Goal: Task Accomplishment & Management: Manage account settings

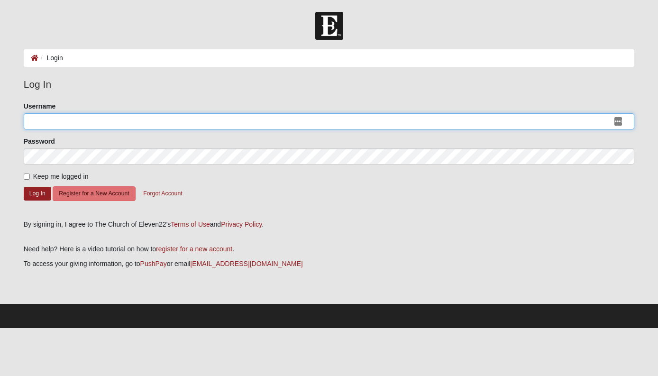
type input "soontareesimms"
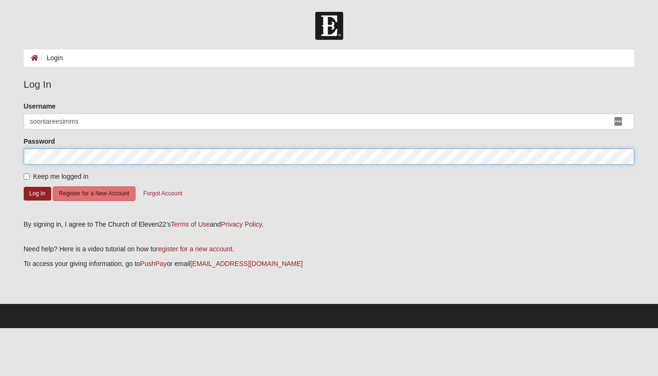
click at [37, 193] on button "Log In" at bounding box center [37, 194] width 27 height 14
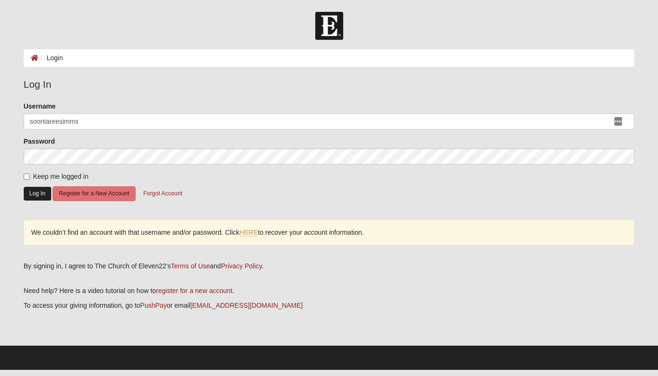
click at [33, 198] on button "Log In" at bounding box center [37, 194] width 27 height 14
click at [38, 192] on button "Log In" at bounding box center [37, 194] width 27 height 14
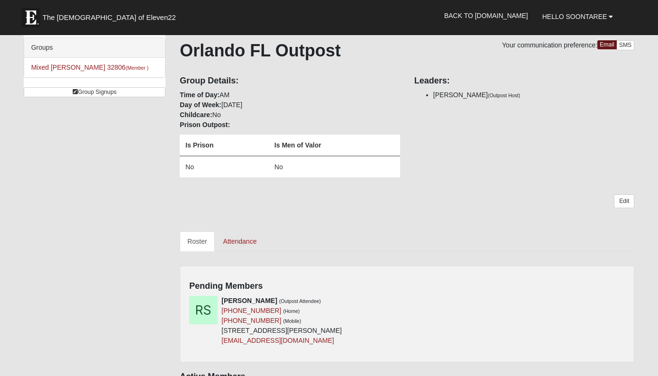
scroll to position [67, 0]
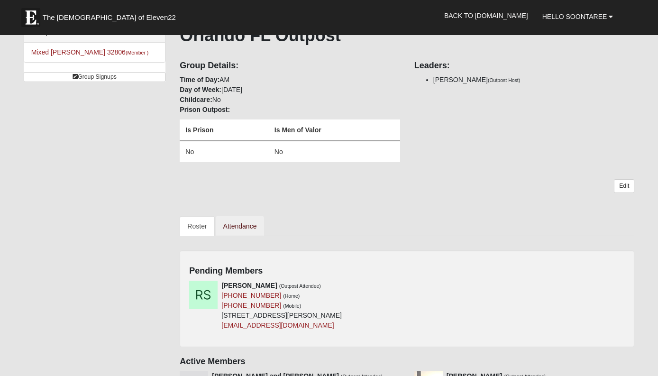
click at [236, 227] on link "Attendance" at bounding box center [240, 226] width 49 height 20
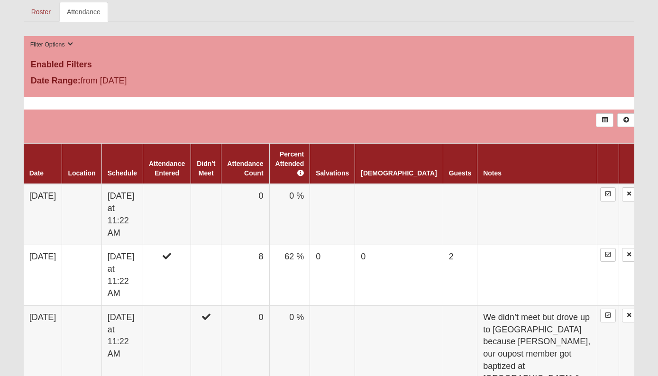
scroll to position [283, 0]
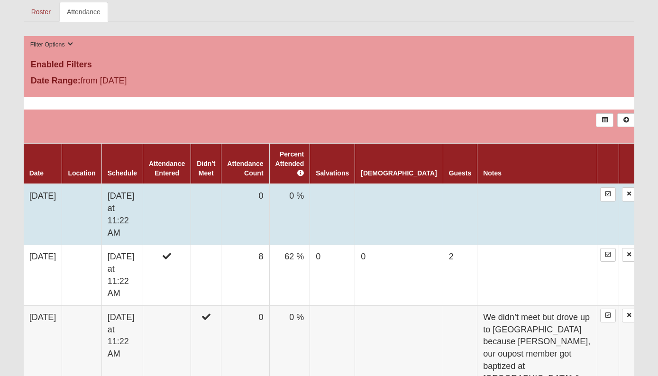
click at [179, 208] on td at bounding box center [167, 214] width 48 height 61
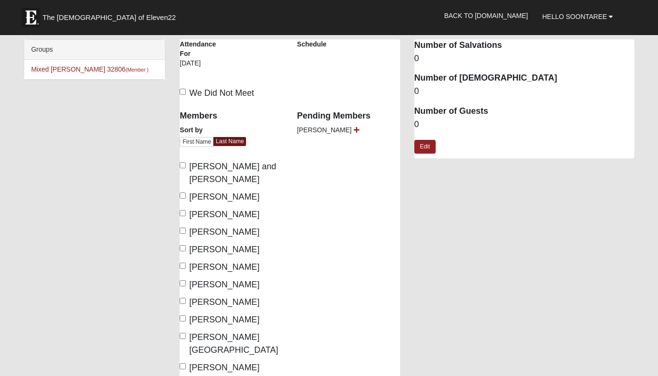
scroll to position [88, 0]
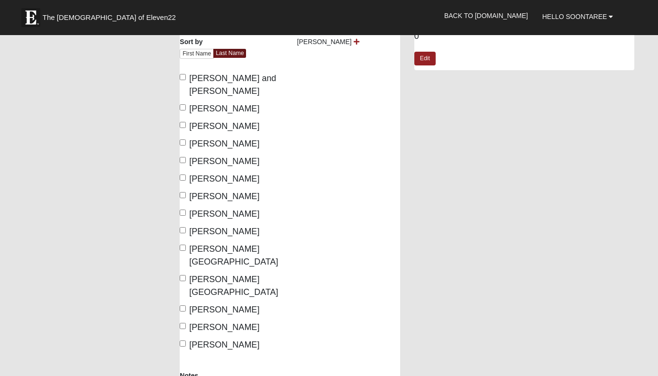
click at [185, 231] on input "Ivey, Bo" at bounding box center [183, 230] width 6 height 6
checkbox input "true"
click at [183, 159] on input "Freeman, Jay" at bounding box center [183, 160] width 6 height 6
checkbox input "true"
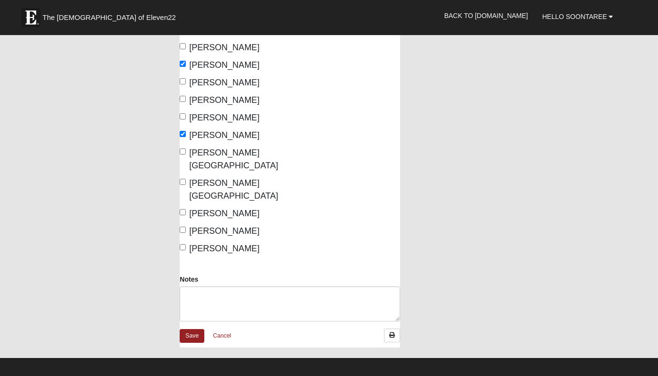
scroll to position [185, 0]
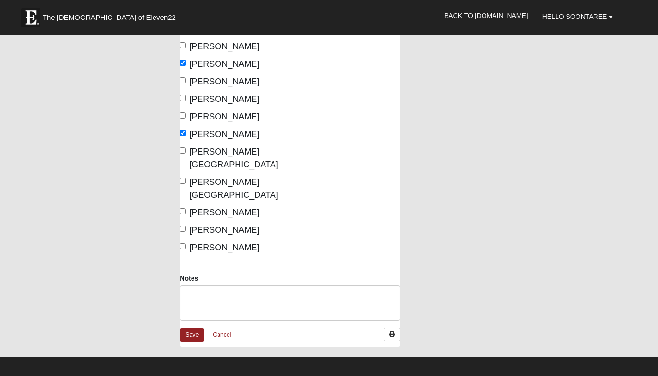
click at [183, 243] on input "Simms, Soontaree" at bounding box center [183, 246] width 6 height 6
checkbox input "true"
click at [190, 328] on link "Save" at bounding box center [192, 335] width 25 height 14
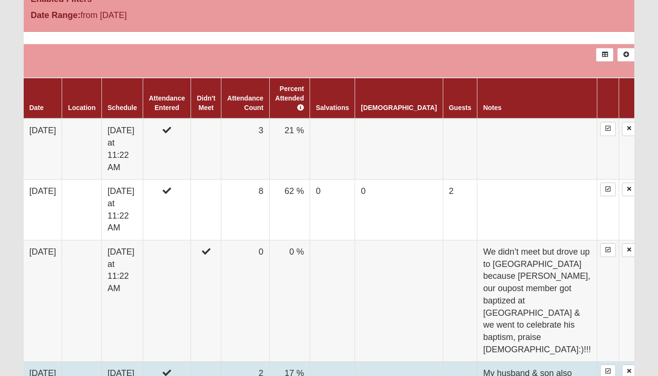
scroll to position [344, 0]
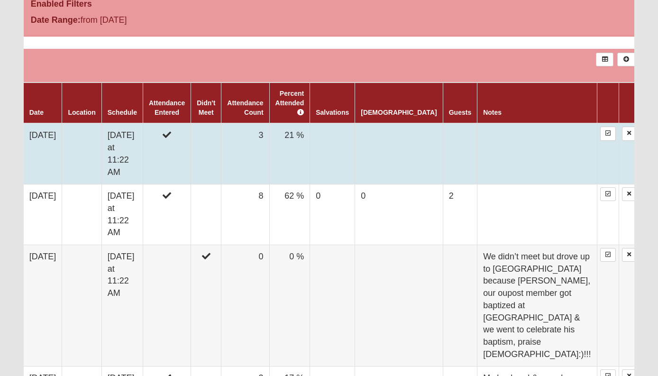
click at [443, 141] on td at bounding box center [460, 153] width 34 height 61
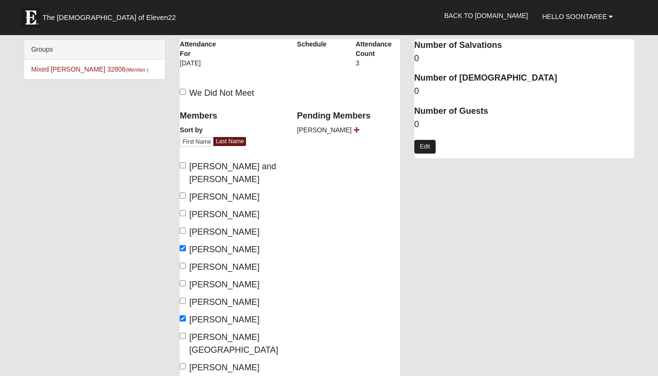
click at [427, 145] on link "Edit" at bounding box center [424, 147] width 21 height 14
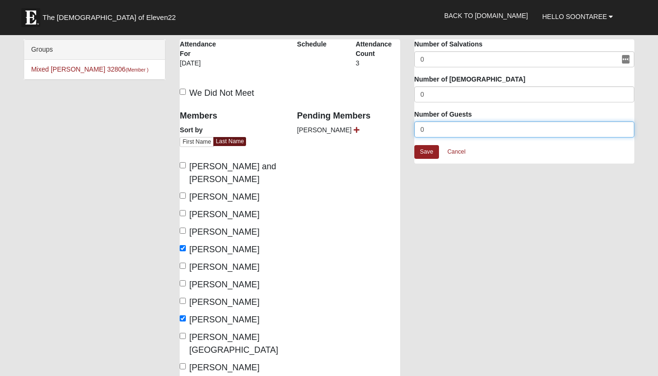
click at [427, 127] on input "0" at bounding box center [524, 129] width 220 height 16
type input "1"
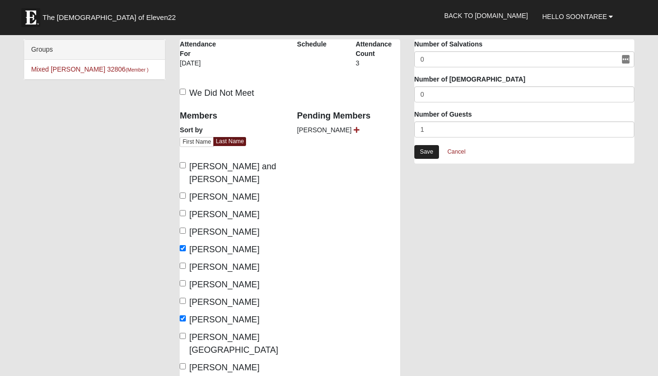
click at [430, 148] on link "Save" at bounding box center [426, 152] width 25 height 14
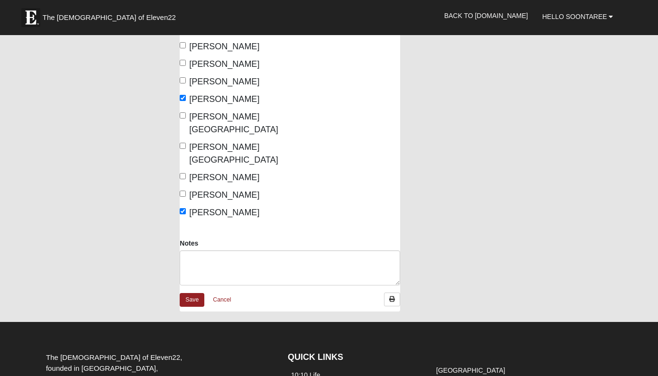
scroll to position [252, 0]
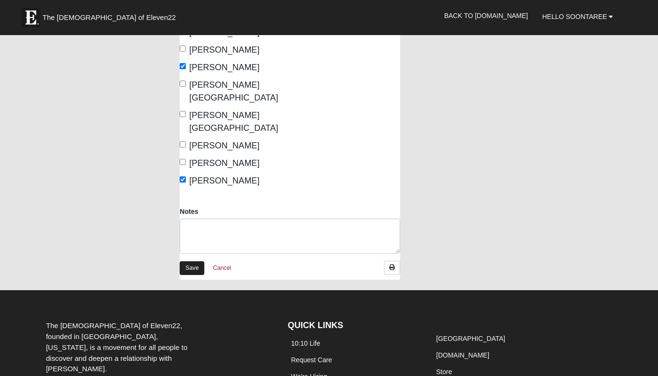
click at [190, 261] on link "Save" at bounding box center [192, 268] width 25 height 14
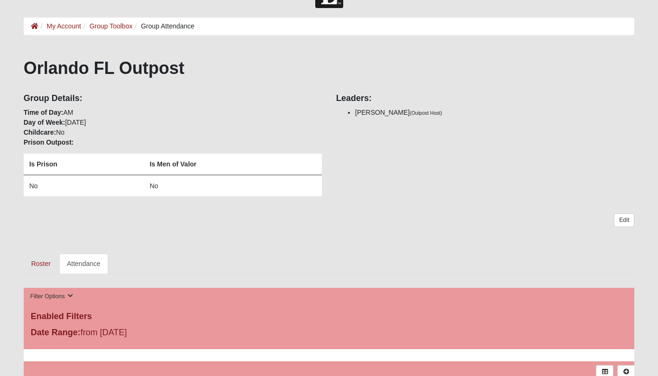
scroll to position [12, 0]
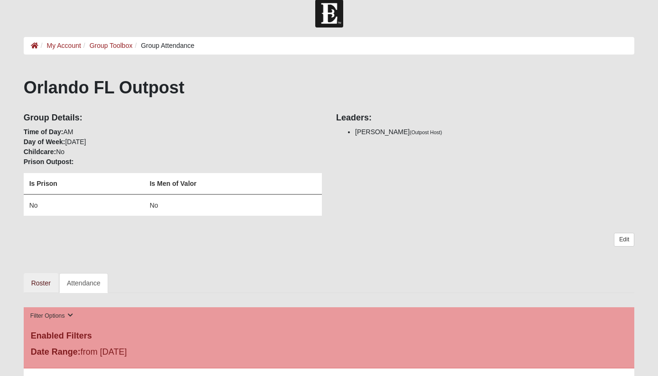
click at [44, 285] on link "Roster" at bounding box center [41, 283] width 35 height 20
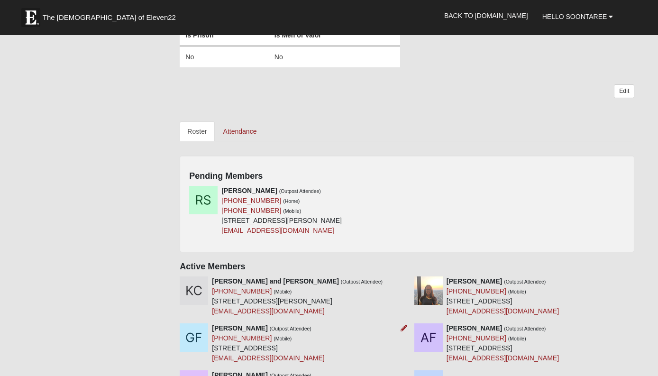
scroll to position [141, 0]
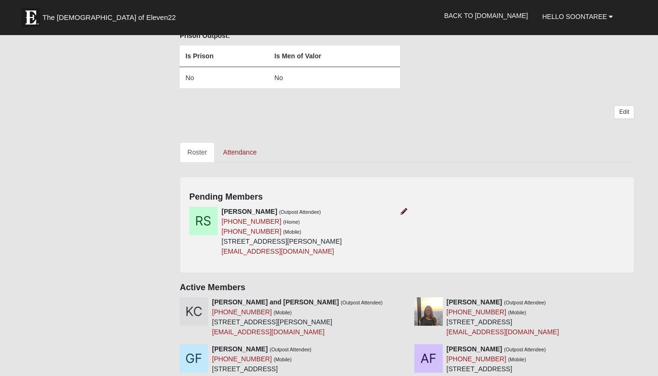
click at [401, 211] on icon at bounding box center [403, 211] width 7 height 7
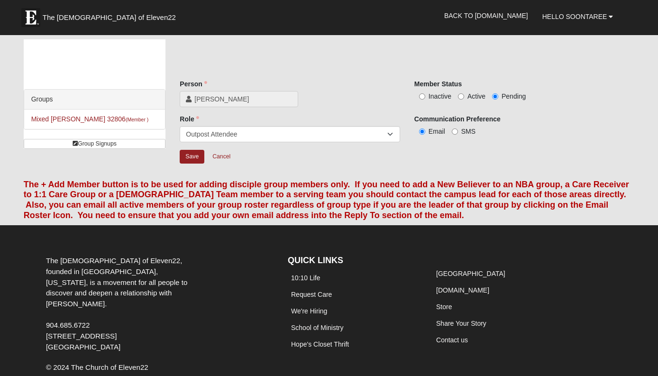
click at [423, 95] on input "Inactive" at bounding box center [422, 96] width 6 height 6
radio input "true"
click at [192, 158] on input "Save" at bounding box center [192, 157] width 25 height 14
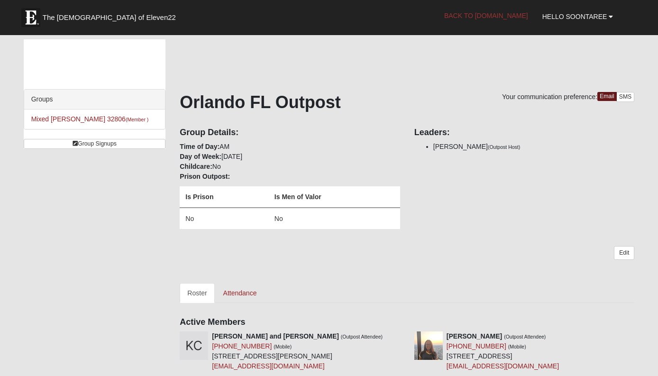
click at [515, 18] on link "Back to [DOMAIN_NAME]" at bounding box center [486, 16] width 98 height 24
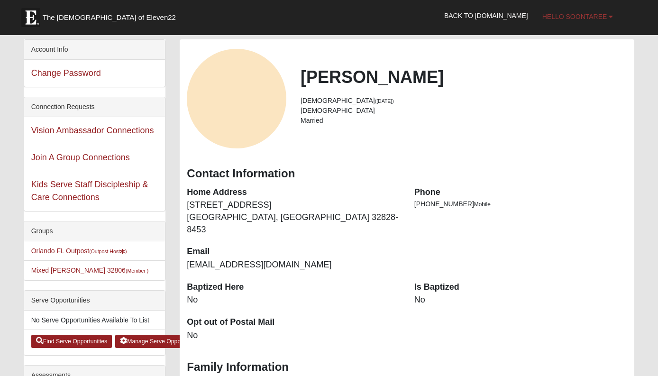
click at [549, 17] on span "Hello Soontaree" at bounding box center [574, 17] width 65 height 8
